Goal: Go to known website: Go to known website

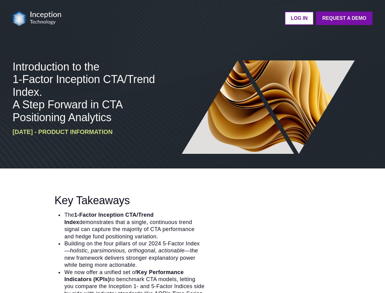
click at [192, 146] on img at bounding box center [268, 106] width 179 height 93
click at [37, 18] on img at bounding box center [37, 18] width 49 height 15
click at [220, 18] on ul "LOG IN Request a Demo Go back to platform" at bounding box center [221, 18] width 304 height 13
click at [192, 231] on li "The 1-Factor Inception CTA/Trend Index demonstrates that a single, continuous t…" at bounding box center [134, 225] width 141 height 29
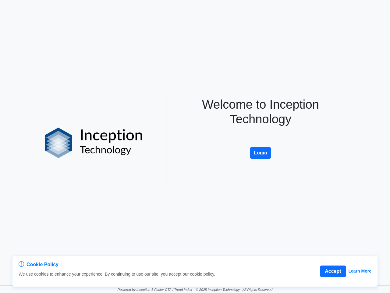
click at [195, 146] on div "Welcome to Inception Technology Login" at bounding box center [261, 142] width 174 height 91
click at [333, 271] on button "Accept" at bounding box center [333, 271] width 26 height 12
click at [261, 153] on button "Login" at bounding box center [260, 153] width 21 height 12
